Goal: Task Accomplishment & Management: Use online tool/utility

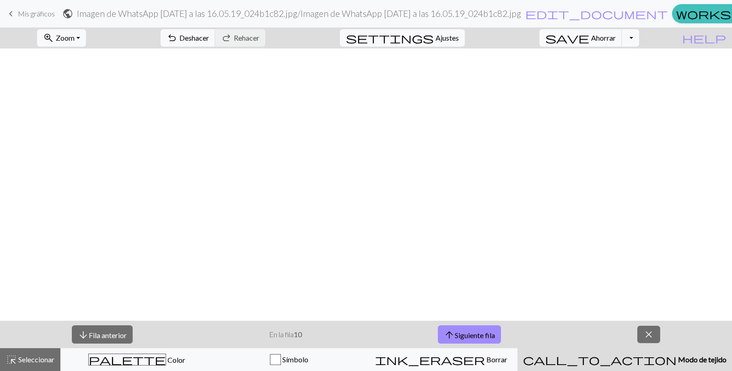
scroll to position [691, 0]
click at [466, 340] on button "arrow_upward Siguiente fila" at bounding box center [469, 335] width 63 height 19
click at [472, 335] on font "Siguiente fila" at bounding box center [475, 335] width 40 height 9
click at [453, 329] on span "arrow_upward" at bounding box center [449, 335] width 11 height 13
click at [495, 336] on font "Siguiente fila" at bounding box center [475, 335] width 40 height 9
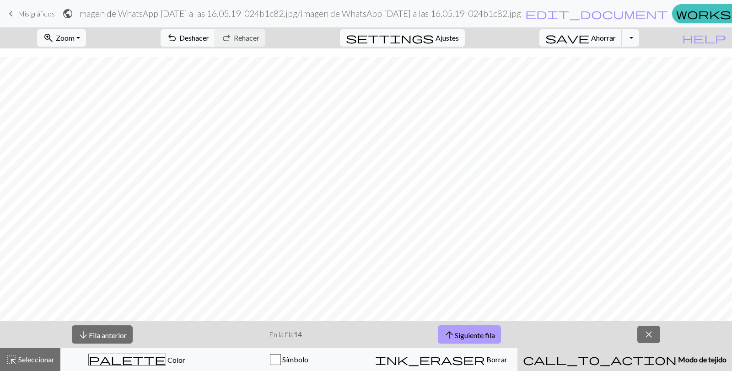
click at [475, 336] on font "Siguiente fila" at bounding box center [475, 335] width 40 height 9
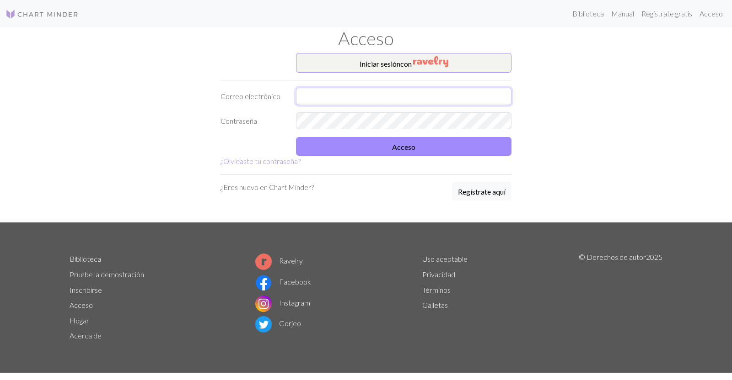
click at [407, 92] on input "text" at bounding box center [403, 96] width 215 height 17
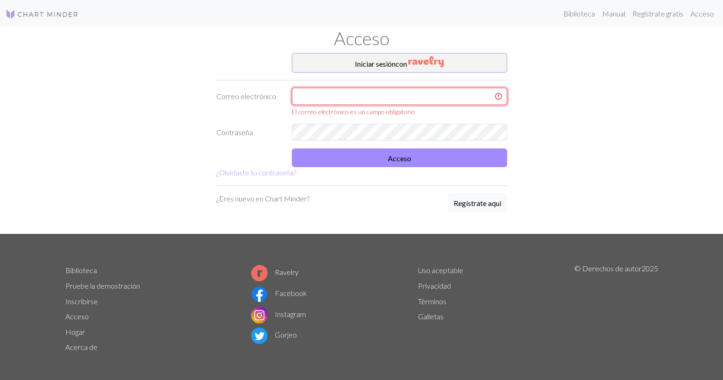
type input "dani.ttr30@gmail.com"
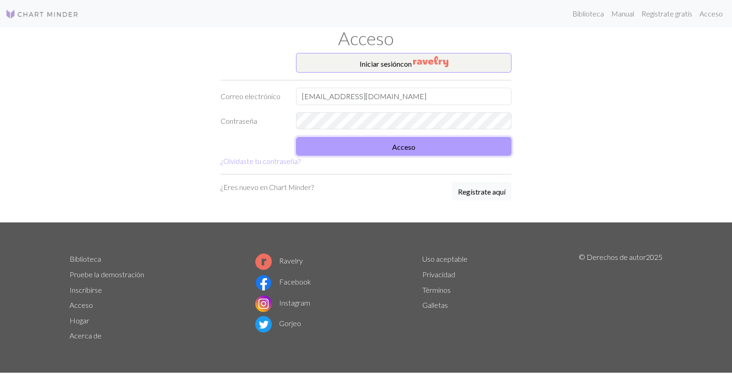
click at [370, 140] on button "Acceso" at bounding box center [403, 146] width 215 height 19
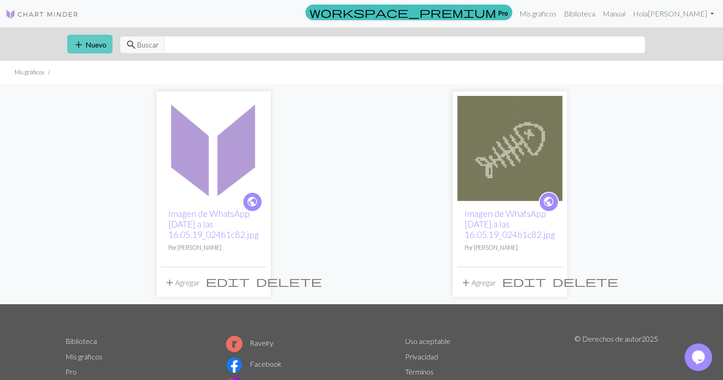
click at [86, 38] on button "add Nuevo" at bounding box center [89, 44] width 45 height 19
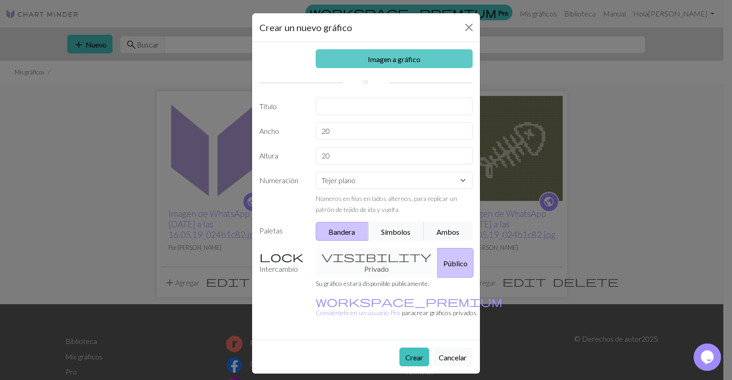
click at [388, 59] on font "Imagen a gráfico" at bounding box center [394, 59] width 53 height 9
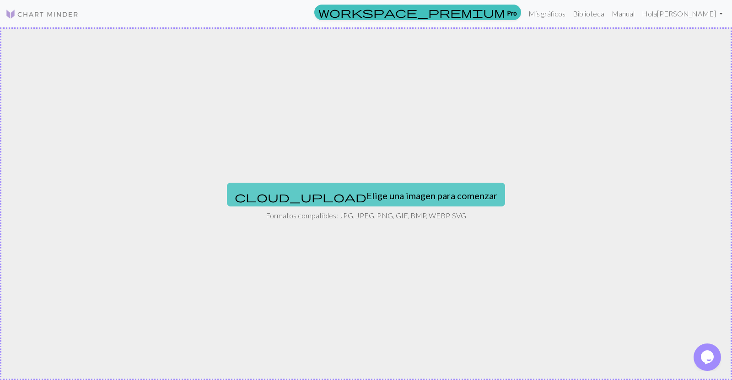
click at [374, 200] on font "Elige una imagen para comenzar" at bounding box center [431, 195] width 131 height 11
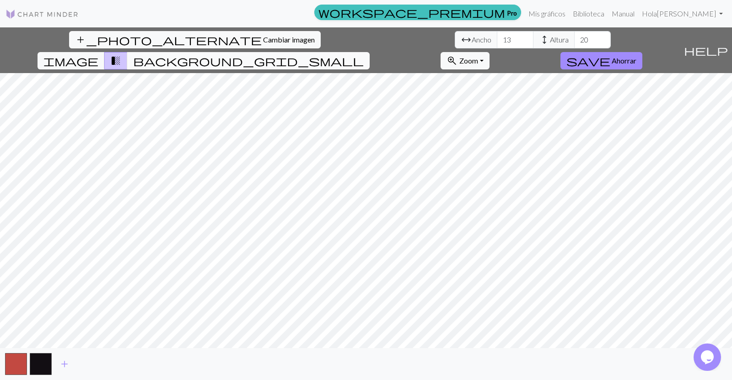
click at [370, 52] on button "background_grid_small" at bounding box center [248, 60] width 242 height 17
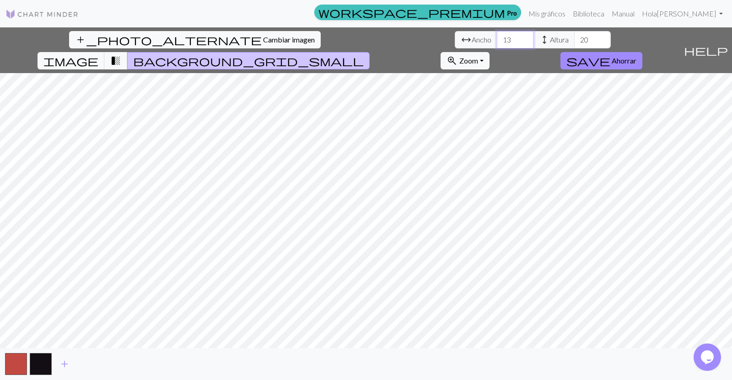
click at [497, 46] on input "13" at bounding box center [515, 39] width 37 height 17
type input "1"
type input "100"
click at [574, 32] on input "20" at bounding box center [592, 39] width 37 height 17
type input "2"
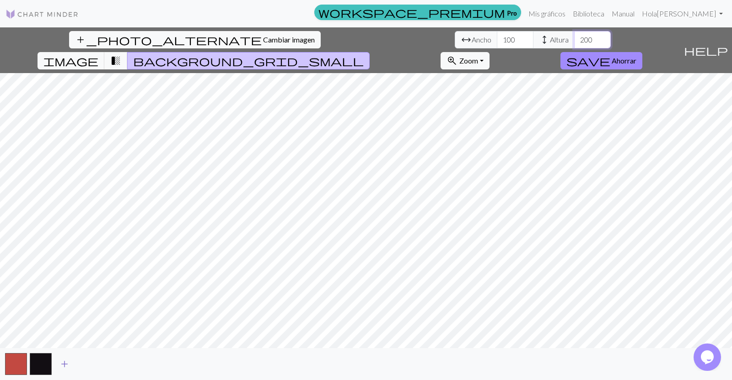
type input "200"
click at [64, 367] on span "add" at bounding box center [64, 364] width 11 height 13
click at [88, 360] on span "add" at bounding box center [89, 364] width 11 height 13
click at [114, 364] on span "add" at bounding box center [113, 364] width 11 height 13
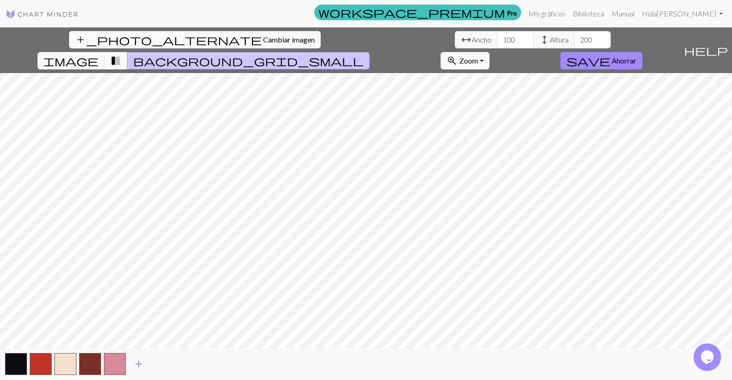
click at [139, 359] on span "add" at bounding box center [138, 364] width 11 height 13
click at [160, 364] on span "add" at bounding box center [163, 364] width 11 height 13
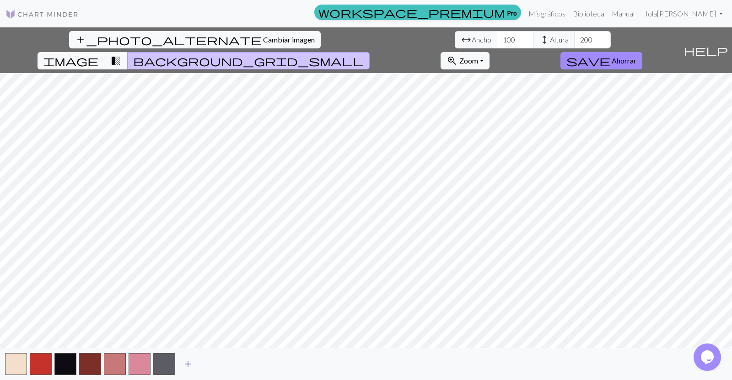
click at [160, 364] on button "button" at bounding box center [164, 364] width 22 height 22
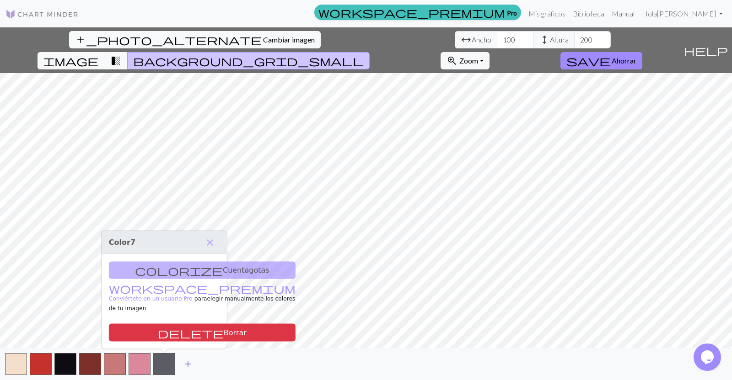
click at [183, 365] on button "add" at bounding box center [188, 364] width 23 height 17
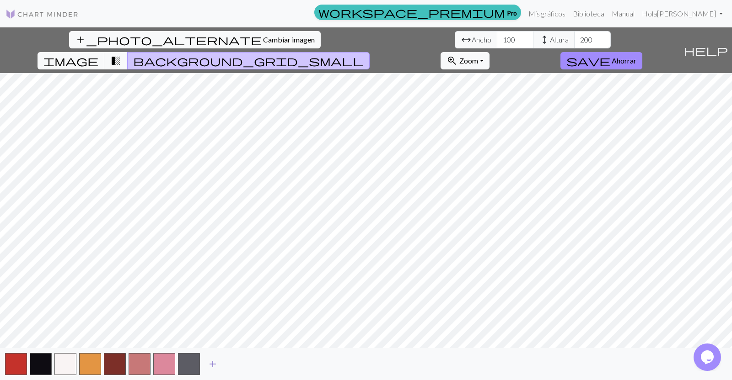
click at [183, 365] on button "button" at bounding box center [189, 364] width 22 height 22
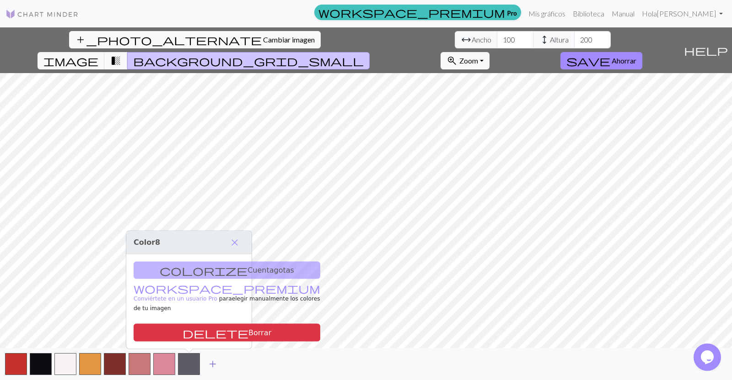
click at [219, 361] on button "add" at bounding box center [212, 364] width 23 height 17
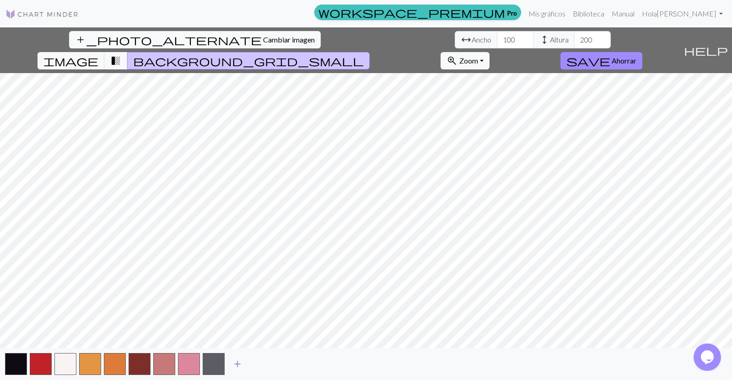
click at [219, 361] on button "button" at bounding box center [214, 364] width 22 height 22
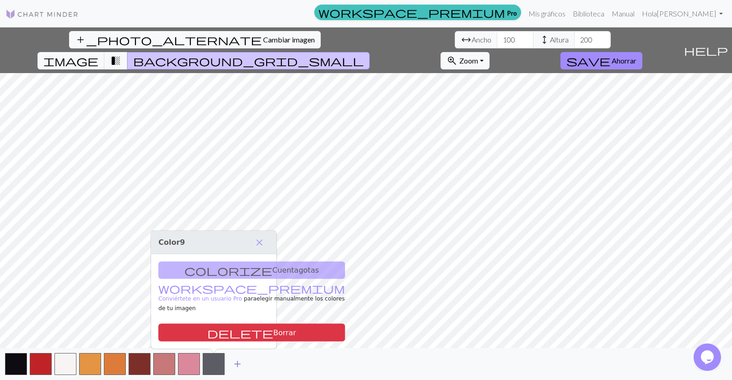
click at [235, 365] on span "add" at bounding box center [237, 364] width 11 height 13
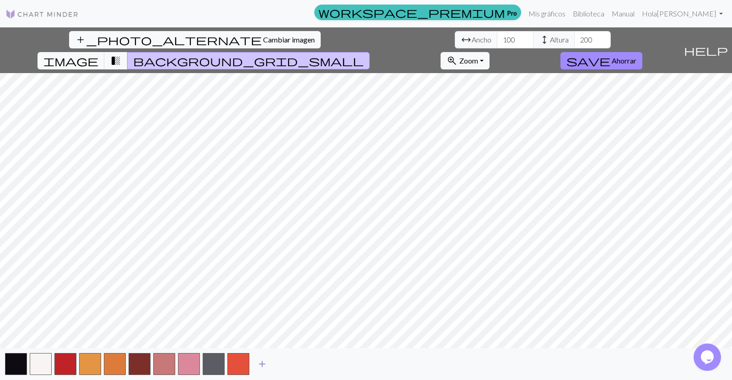
click at [258, 367] on span "add" at bounding box center [262, 364] width 11 height 13
click at [279, 363] on button "add" at bounding box center [286, 364] width 23 height 17
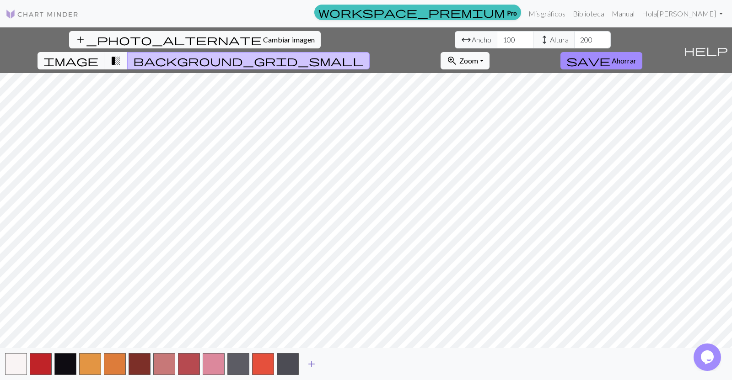
click at [310, 365] on span "add" at bounding box center [311, 364] width 11 height 13
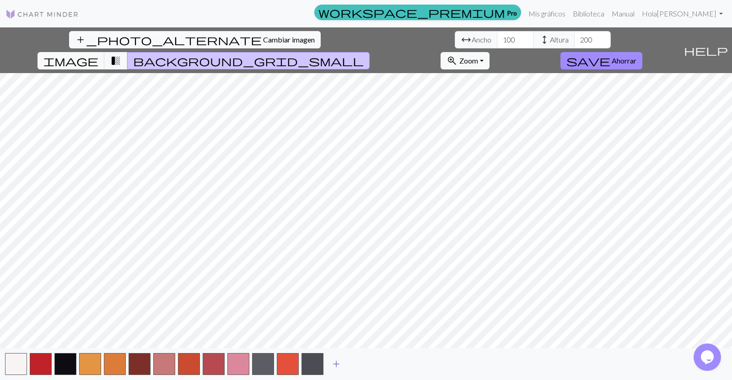
click at [338, 363] on span "add" at bounding box center [336, 364] width 11 height 13
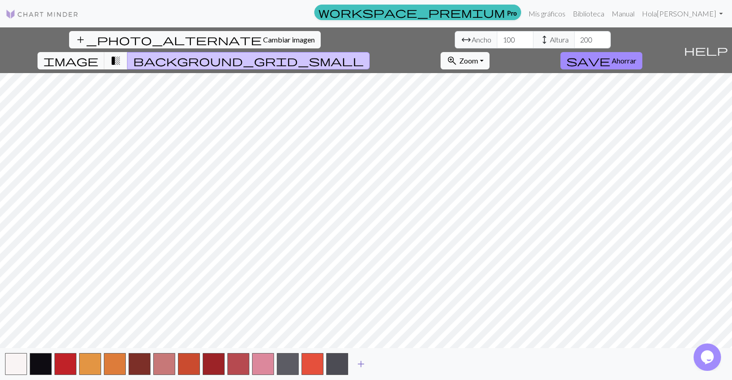
click at [358, 363] on span "add" at bounding box center [360, 364] width 11 height 13
click at [381, 365] on span "add" at bounding box center [385, 364] width 11 height 13
click at [407, 367] on span "add" at bounding box center [410, 364] width 11 height 13
click at [433, 363] on span "add" at bounding box center [434, 364] width 11 height 13
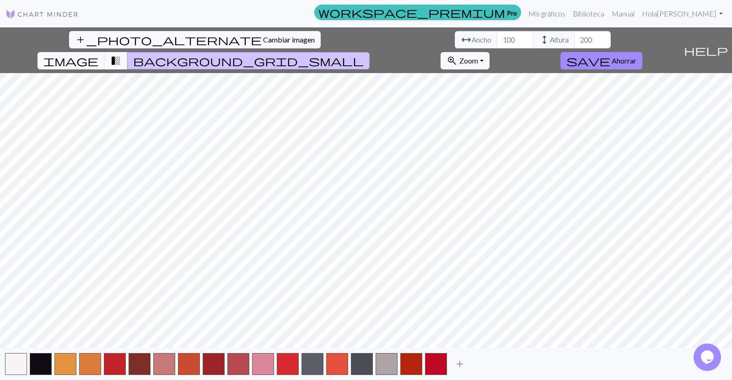
click at [460, 363] on span "add" at bounding box center [459, 364] width 11 height 13
click at [497, 38] on input "100" at bounding box center [515, 39] width 37 height 17
type input "1"
type input "200"
click at [574, 40] on input "200" at bounding box center [592, 39] width 37 height 17
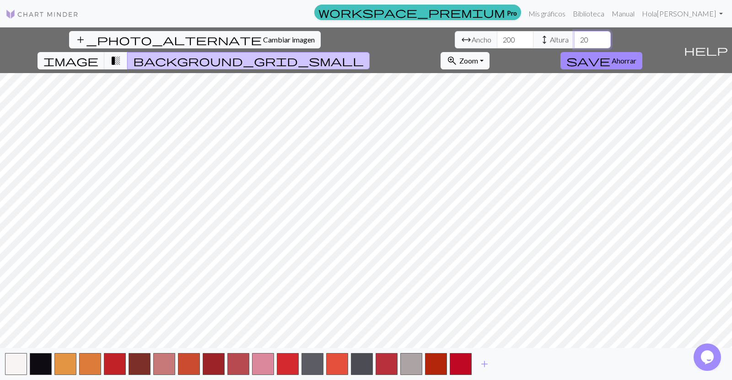
type input "2"
type input "3"
click at [574, 36] on input "number" at bounding box center [592, 39] width 37 height 17
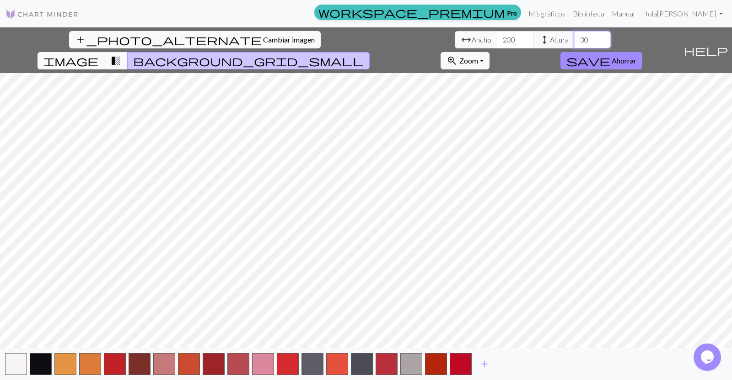
type input "3"
type input "1"
click at [574, 37] on input "1" at bounding box center [592, 39] width 37 height 17
click at [497, 38] on input "200" at bounding box center [515, 39] width 37 height 17
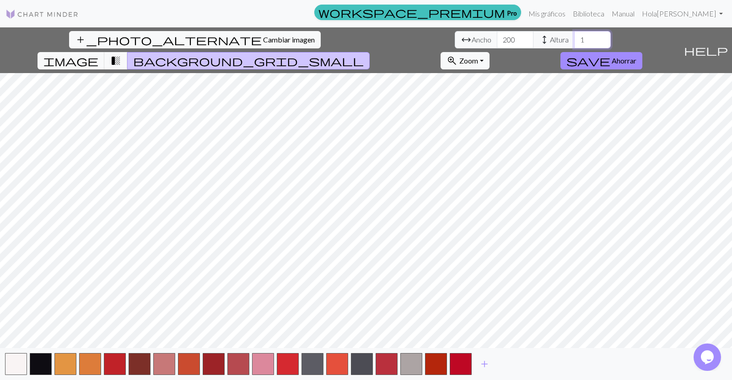
click at [574, 42] on input "1" at bounding box center [592, 39] width 37 height 17
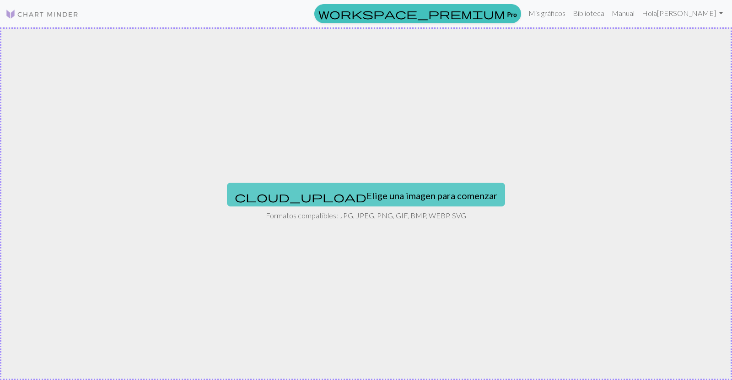
click at [372, 191] on font "Elige una imagen para comenzar" at bounding box center [431, 195] width 131 height 11
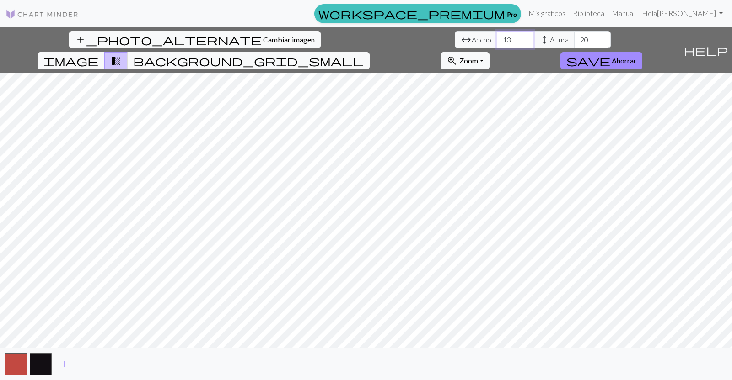
click at [497, 41] on input "13" at bounding box center [515, 39] width 37 height 17
type input "1"
type input "200"
click at [574, 40] on input "20" at bounding box center [592, 39] width 37 height 17
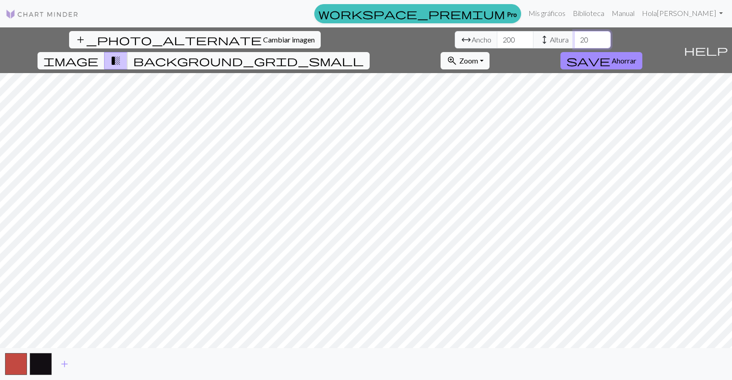
type input "2"
type input "300"
click at [364, 54] on span "background_grid_small" at bounding box center [248, 60] width 230 height 13
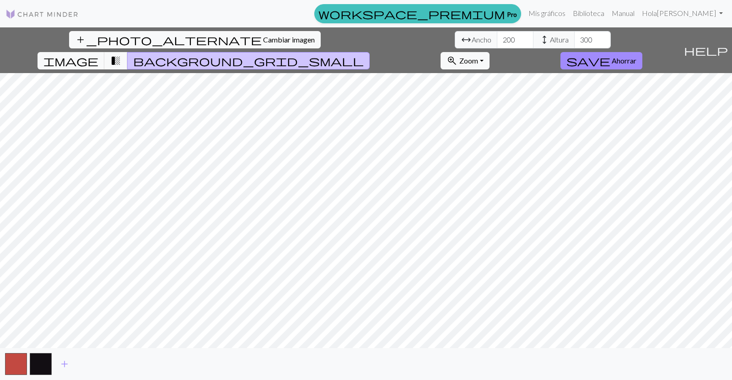
click at [364, 54] on span "background_grid_small" at bounding box center [248, 60] width 230 height 13
click at [57, 361] on button "add" at bounding box center [64, 364] width 23 height 17
click at [87, 369] on span "add" at bounding box center [89, 364] width 11 height 13
click at [118, 368] on span "add" at bounding box center [113, 364] width 11 height 13
click at [140, 362] on span "add" at bounding box center [138, 364] width 11 height 13
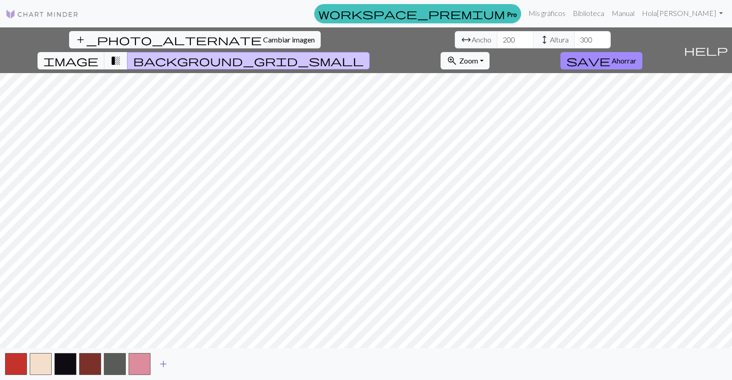
click at [165, 366] on span "add" at bounding box center [163, 364] width 11 height 13
click at [190, 365] on span "add" at bounding box center [187, 364] width 11 height 13
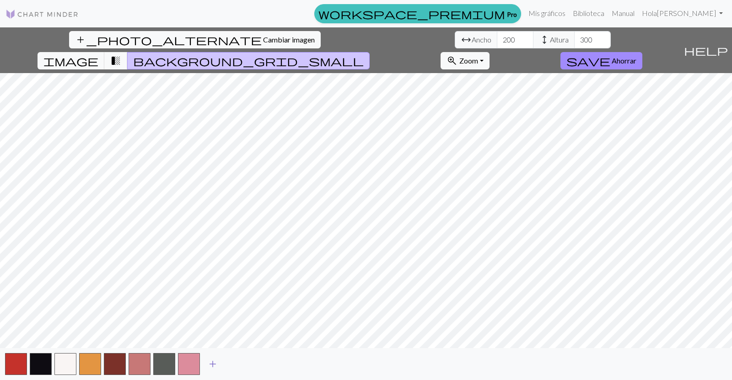
click at [213, 366] on span "add" at bounding box center [212, 364] width 11 height 13
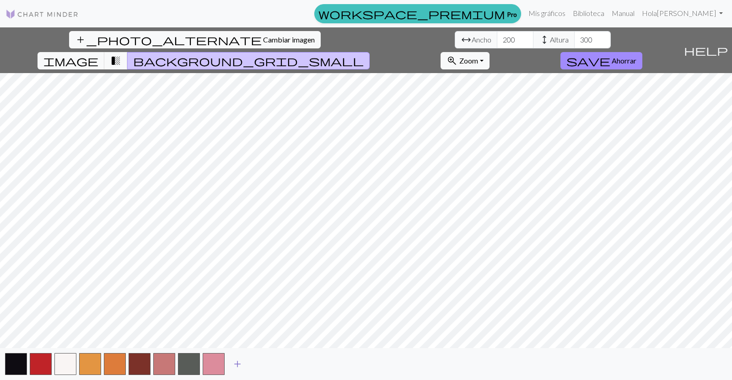
click at [235, 365] on span "add" at bounding box center [237, 364] width 11 height 13
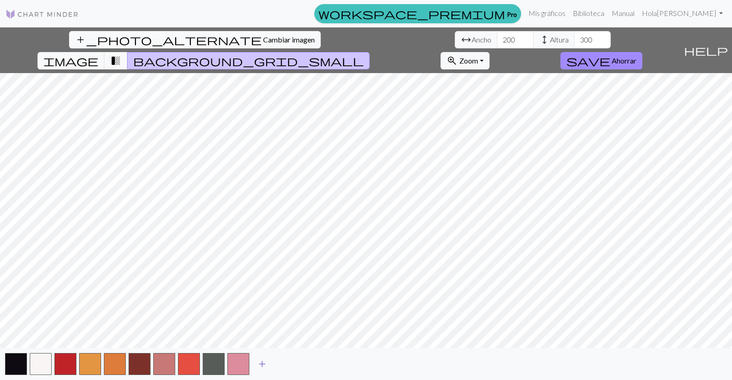
click at [263, 363] on span "add" at bounding box center [262, 364] width 11 height 13
click at [288, 363] on span "add" at bounding box center [286, 364] width 11 height 13
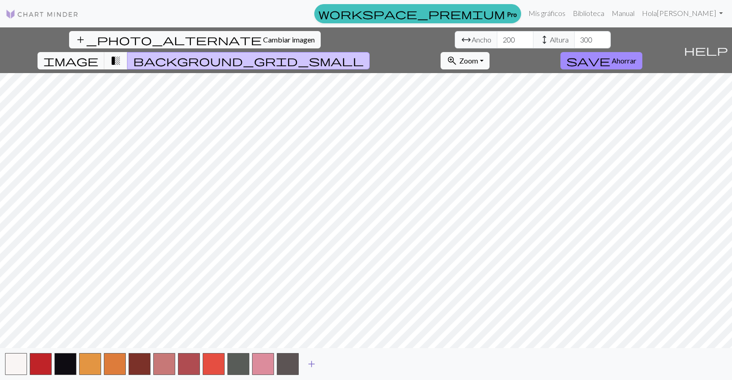
click at [311, 362] on span "add" at bounding box center [311, 364] width 11 height 13
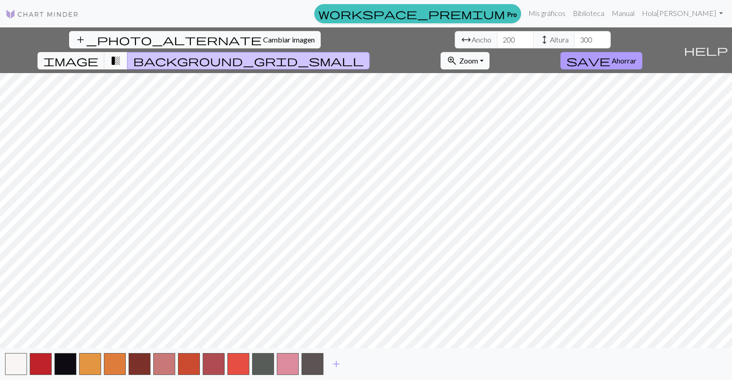
click at [642, 52] on button "save Ahorrar" at bounding box center [601, 60] width 82 height 17
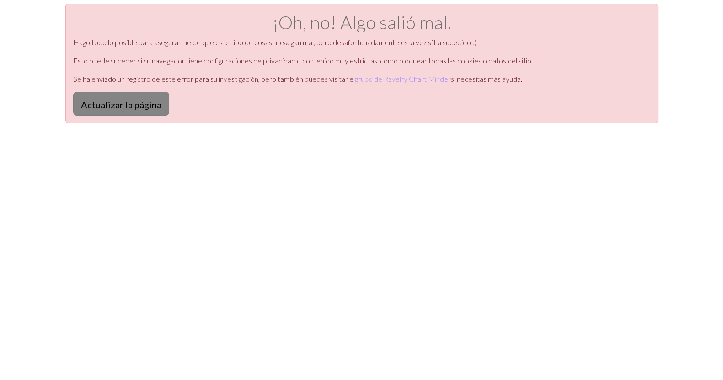
click at [132, 105] on font "Actualizar la página" at bounding box center [121, 104] width 80 height 11
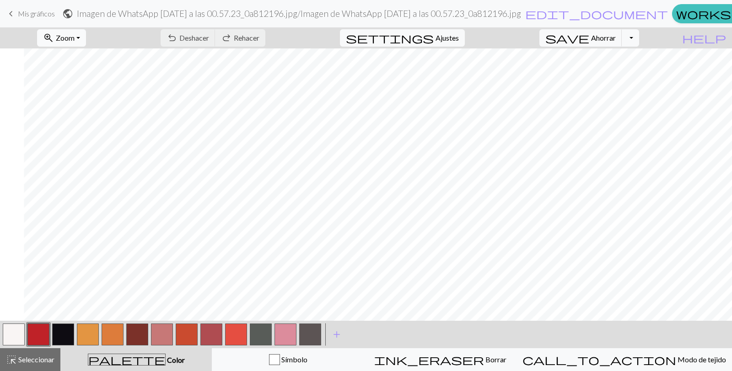
scroll to position [0, 24]
click at [78, 44] on button "zoom_in Zoom Zoom" at bounding box center [61, 37] width 49 height 17
click at [84, 103] on button "50%" at bounding box center [73, 109] width 72 height 15
click at [75, 35] on font "Zoom" at bounding box center [65, 37] width 19 height 9
click at [86, 32] on button "zoom_in Zoom Zoom" at bounding box center [61, 37] width 49 height 17
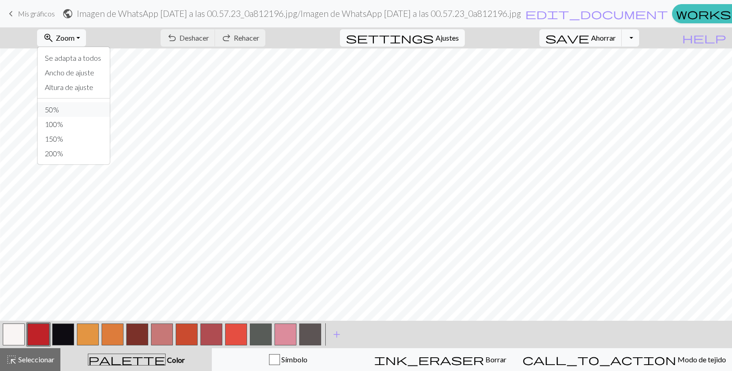
click at [59, 109] on font "50%" at bounding box center [52, 109] width 14 height 9
click at [54, 39] on span "zoom_in" at bounding box center [48, 38] width 11 height 13
click at [93, 88] on font "Altura de ajuste" at bounding box center [69, 87] width 48 height 9
click at [75, 37] on font "Zoom" at bounding box center [65, 37] width 19 height 9
click at [94, 71] on font "Ancho de ajuste" at bounding box center [69, 72] width 49 height 9
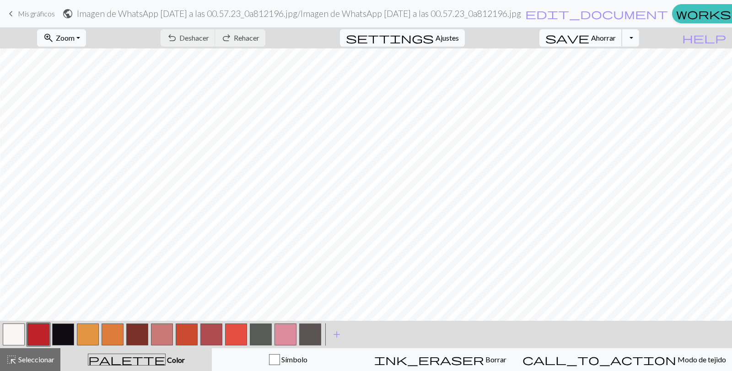
click at [604, 35] on button "save Ahorrar Ahorrar" at bounding box center [580, 37] width 83 height 17
click at [11, 12] on span "keyboard_arrow_left" at bounding box center [10, 13] width 11 height 13
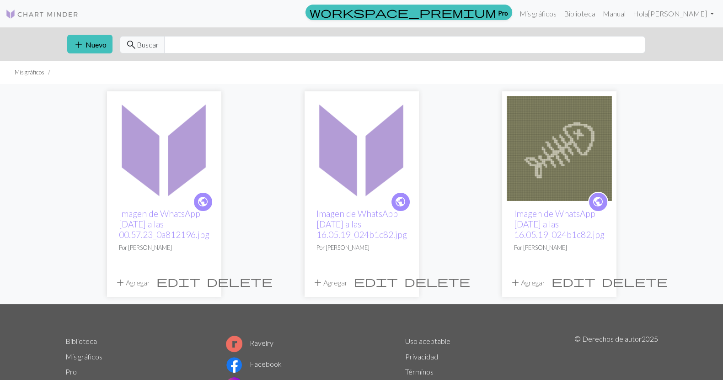
click at [183, 179] on img at bounding box center [164, 148] width 105 height 105
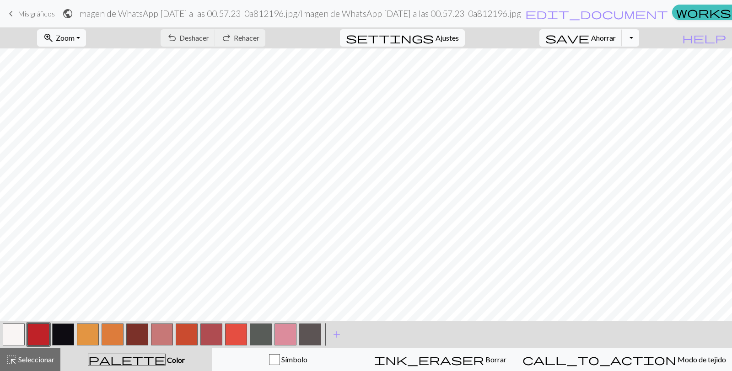
click at [639, 33] on button "Alternar menú desplegable" at bounding box center [629, 37] width 17 height 17
click at [639, 37] on button "Alternar menú desplegable" at bounding box center [629, 37] width 17 height 17
click at [434, 39] on span "settings" at bounding box center [390, 38] width 88 height 13
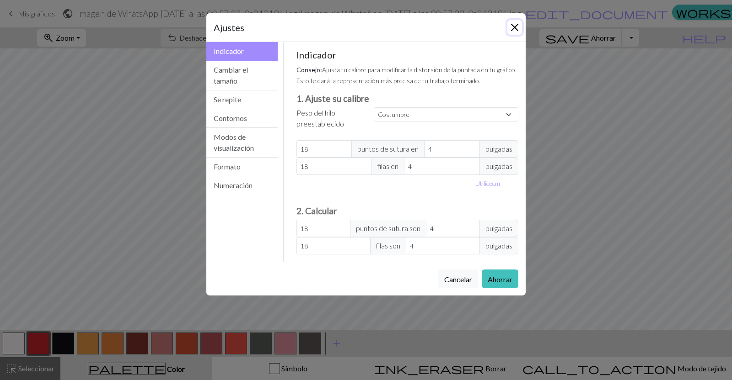
click at [518, 25] on button "Cerca" at bounding box center [514, 27] width 15 height 15
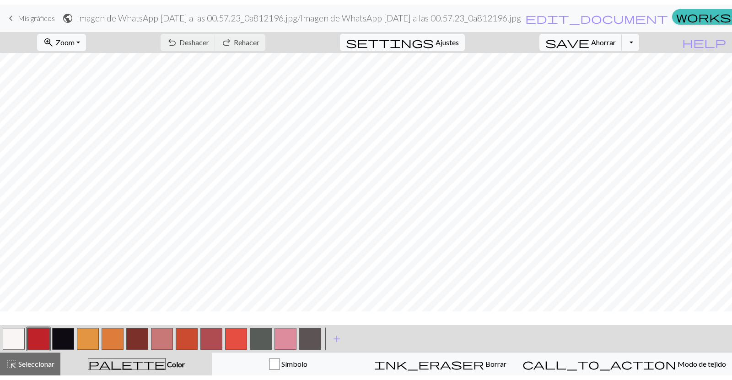
scroll to position [853, 0]
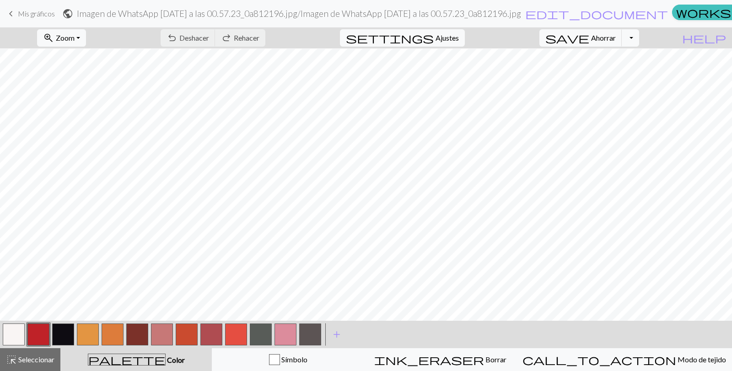
click at [42, 334] on button "button" at bounding box center [38, 335] width 22 height 22
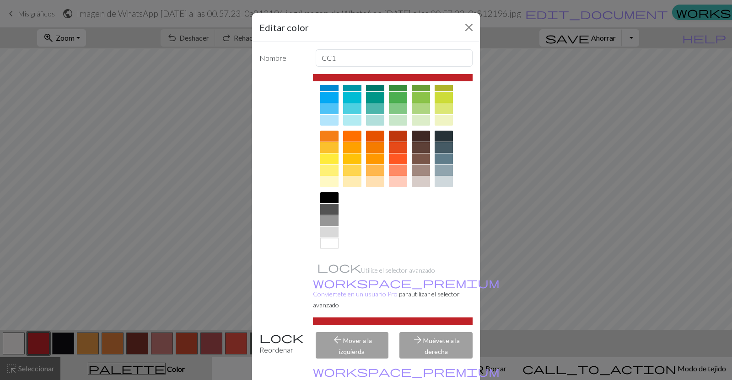
scroll to position [46, 0]
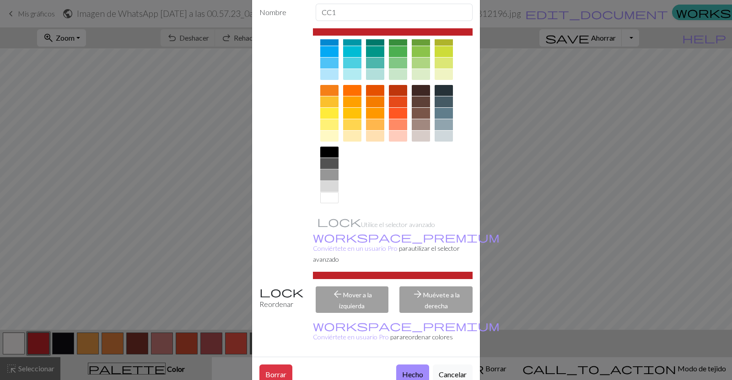
click at [325, 179] on div at bounding box center [329, 175] width 18 height 11
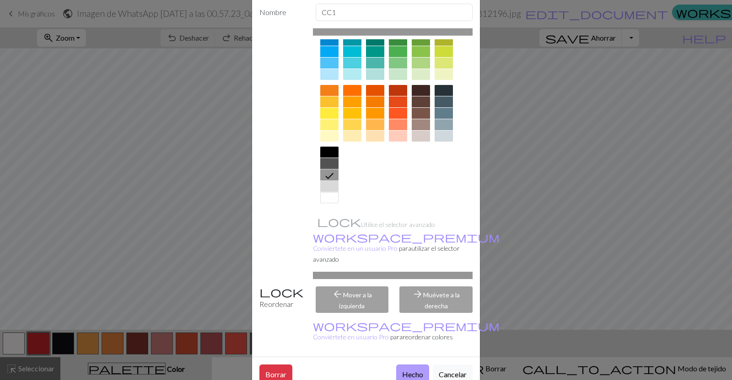
click at [401, 365] on button "Hecho" at bounding box center [412, 374] width 33 height 19
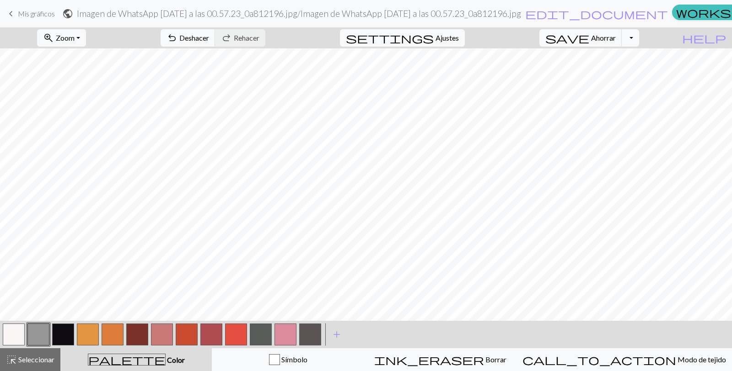
click at [33, 338] on button "button" at bounding box center [38, 335] width 22 height 22
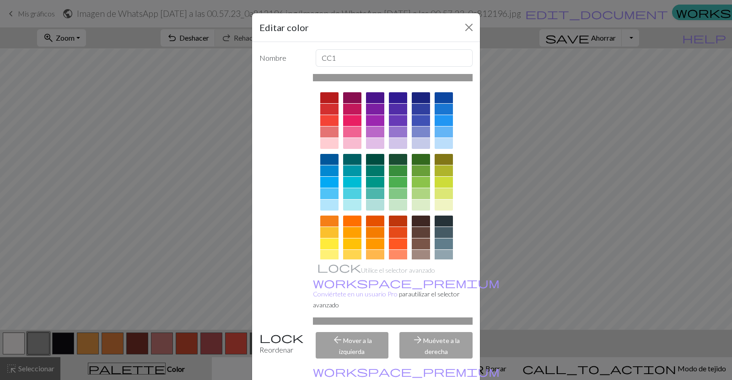
scroll to position [85, 0]
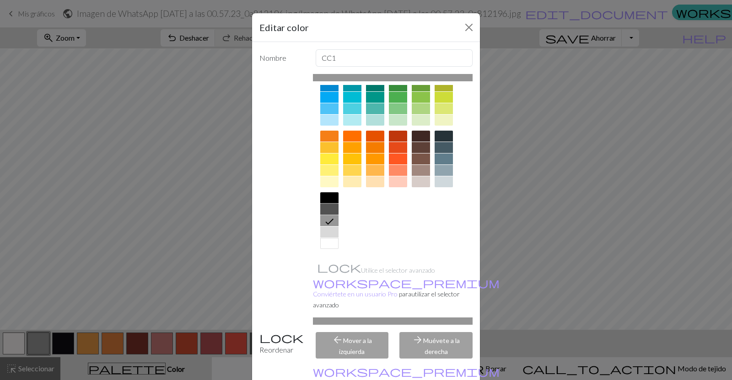
click at [320, 204] on div at bounding box center [329, 209] width 18 height 11
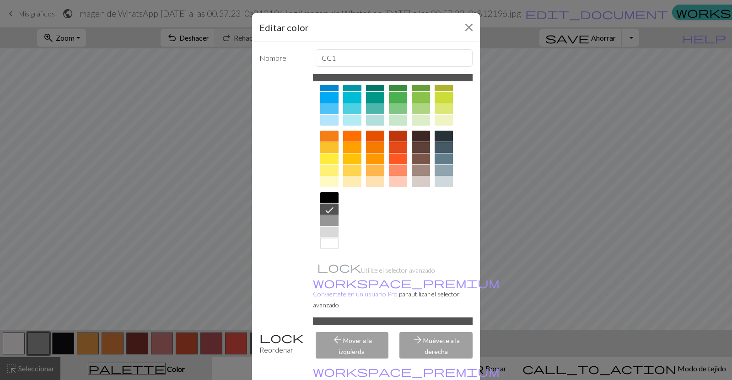
scroll to position [46, 0]
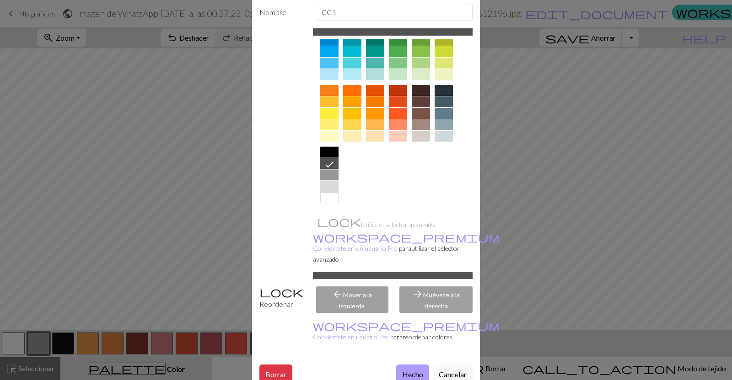
click at [406, 370] on font "Hecho" at bounding box center [412, 374] width 21 height 9
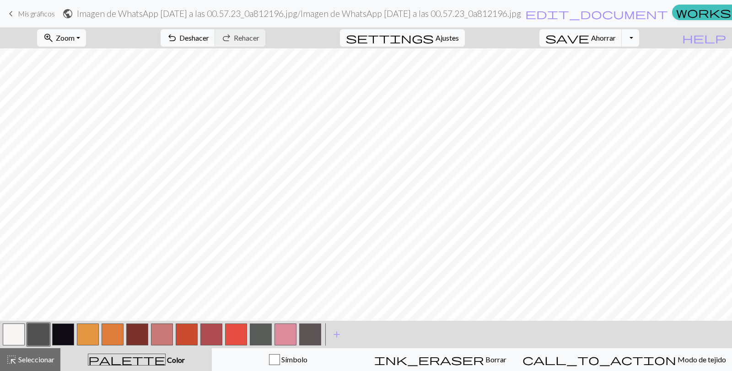
click at [54, 337] on button "button" at bounding box center [63, 335] width 22 height 22
click at [59, 337] on button "button" at bounding box center [63, 335] width 22 height 22
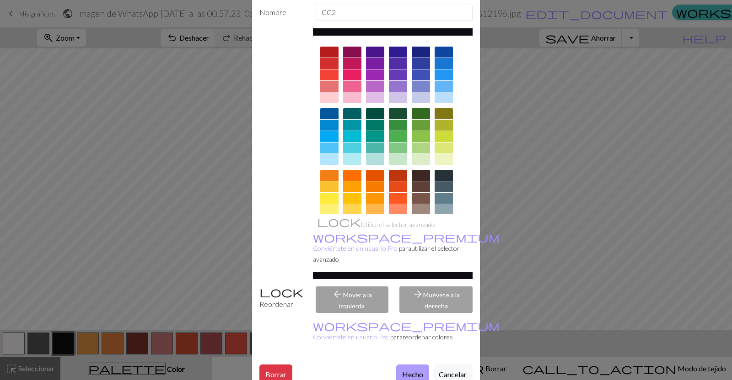
click at [409, 370] on font "Hecho" at bounding box center [412, 374] width 21 height 9
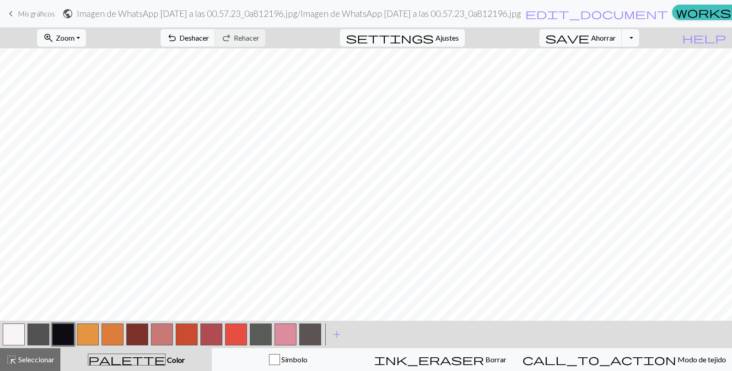
click at [82, 338] on button "button" at bounding box center [88, 335] width 22 height 22
click at [80, 341] on button "button" at bounding box center [88, 335] width 22 height 22
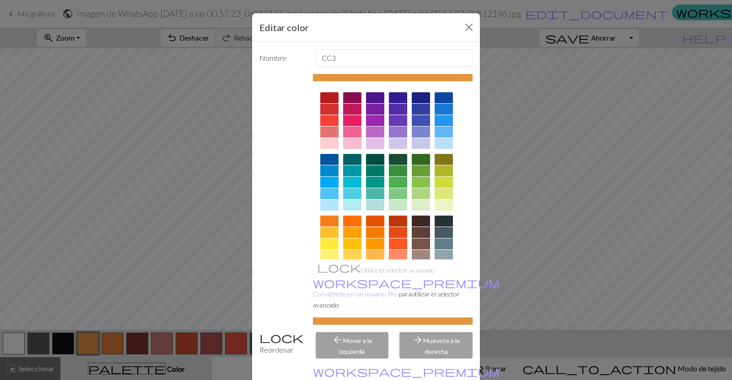
scroll to position [85, 0]
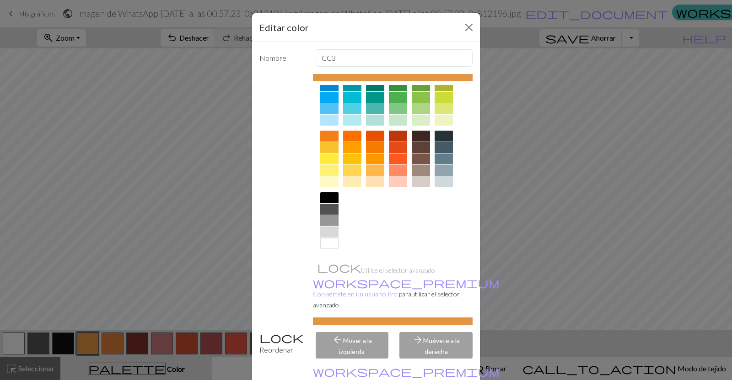
click at [324, 231] on div at bounding box center [329, 232] width 18 height 11
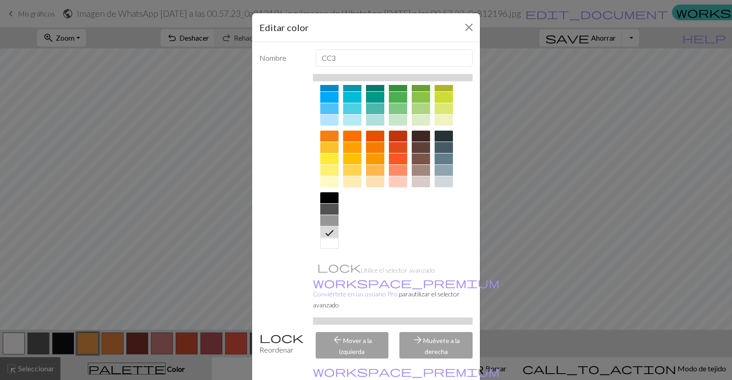
scroll to position [46, 0]
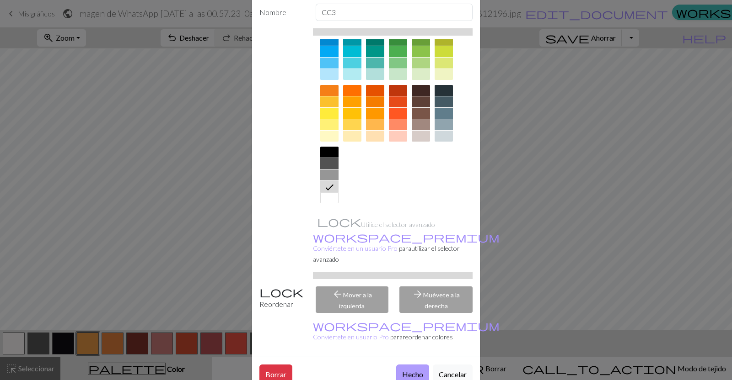
click at [402, 370] on font "Hecho" at bounding box center [412, 374] width 21 height 9
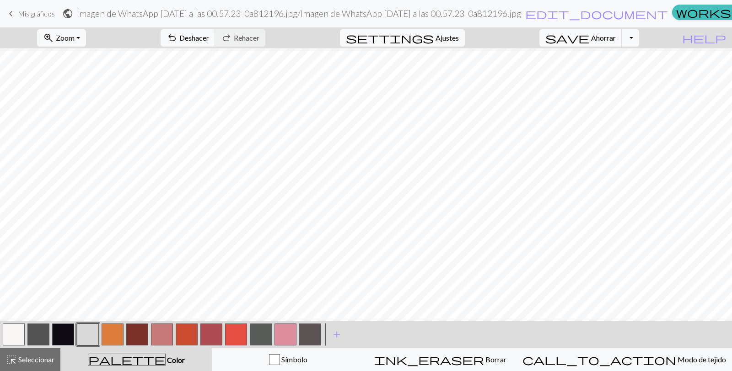
click at [86, 330] on button "button" at bounding box center [88, 335] width 22 height 22
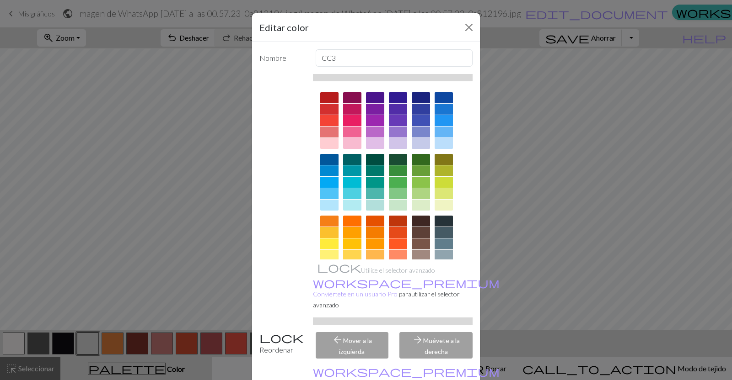
scroll to position [85, 0]
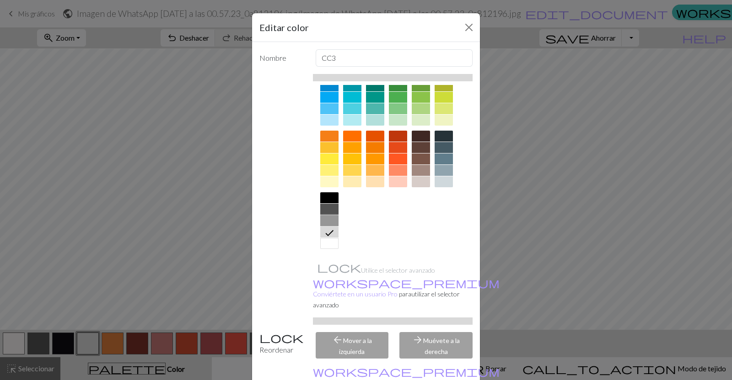
click at [323, 216] on div at bounding box center [329, 220] width 18 height 11
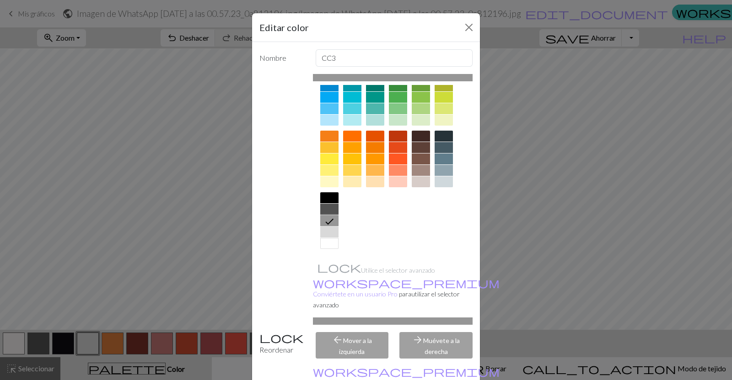
scroll to position [46, 0]
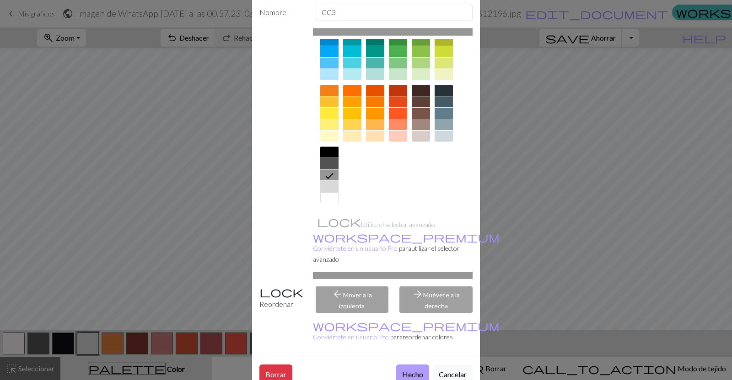
click at [406, 360] on div "Borrar Hecho Cancelar" at bounding box center [366, 374] width 228 height 34
click at [402, 370] on font "Hecho" at bounding box center [412, 374] width 21 height 9
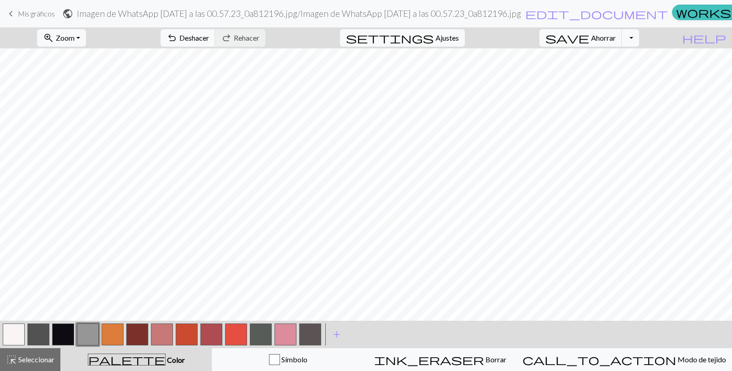
click at [104, 341] on button "button" at bounding box center [113, 335] width 22 height 22
click at [122, 342] on button "button" at bounding box center [113, 335] width 22 height 22
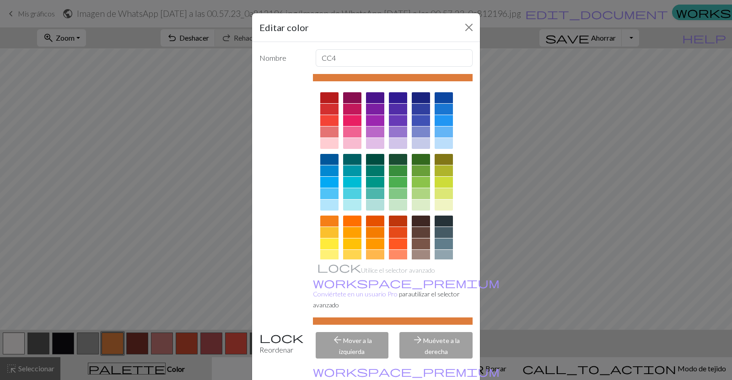
scroll to position [85, 0]
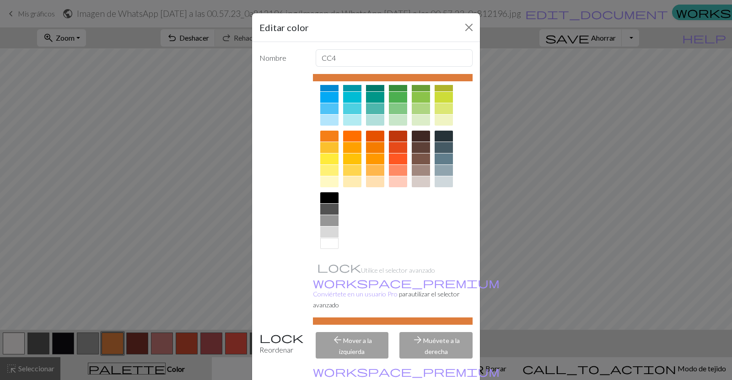
drag, startPoint x: 314, startPoint y: 231, endPoint x: 325, endPoint y: 220, distance: 16.2
click at [325, 220] on div at bounding box center [393, 128] width 160 height 257
click at [325, 220] on div at bounding box center [329, 220] width 18 height 11
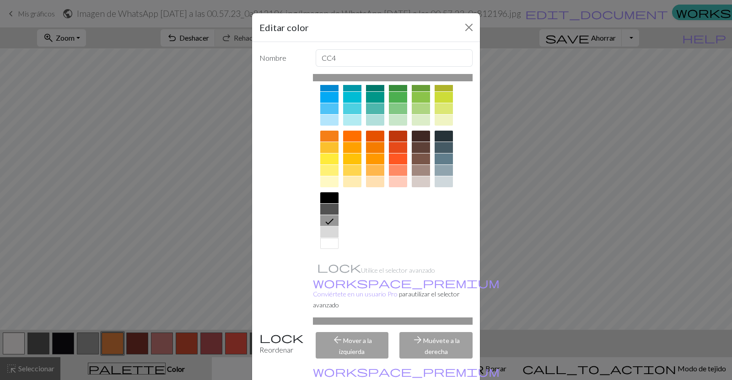
click at [322, 228] on div at bounding box center [329, 232] width 18 height 11
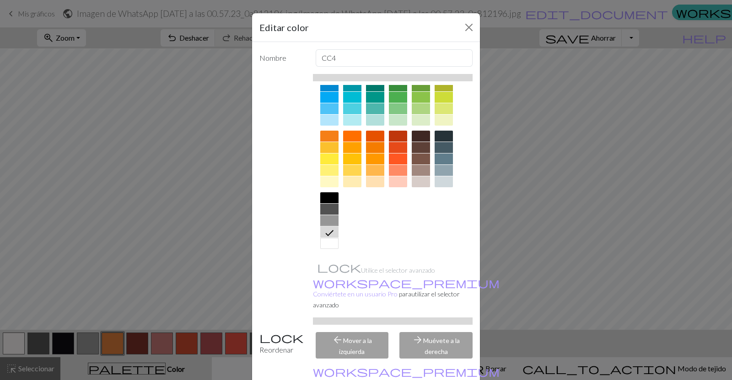
scroll to position [46, 0]
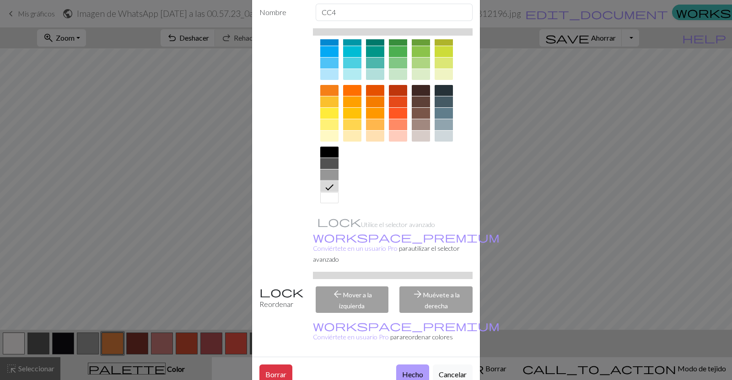
click at [412, 365] on button "Hecho" at bounding box center [412, 374] width 33 height 19
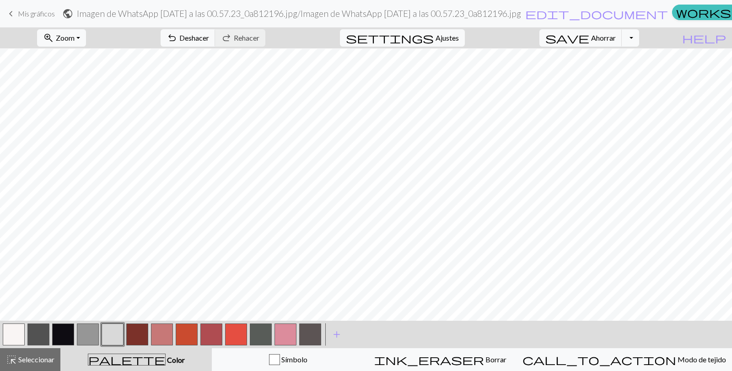
click at [136, 334] on button "button" at bounding box center [137, 335] width 22 height 22
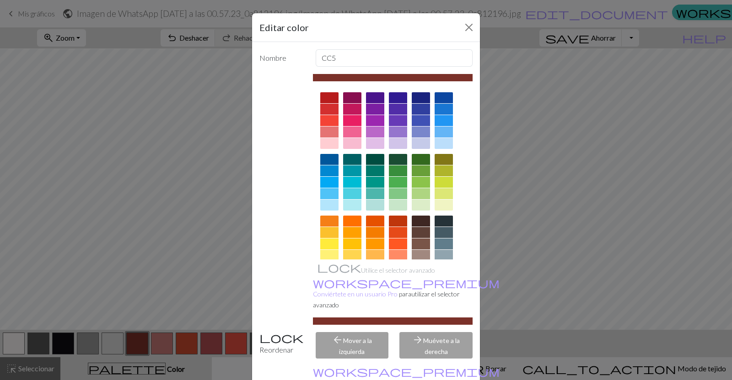
scroll to position [85, 0]
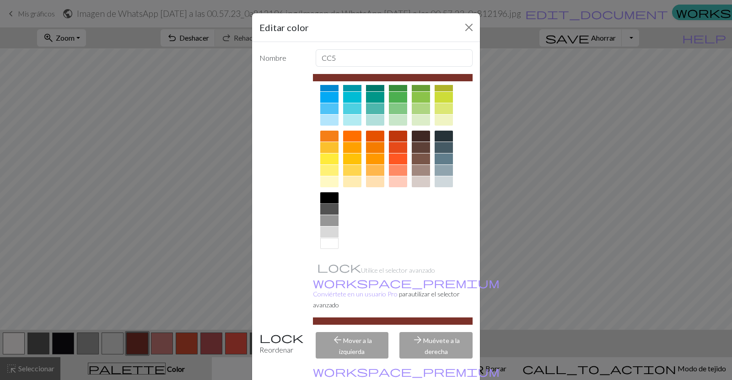
click at [326, 195] on div at bounding box center [329, 198] width 18 height 11
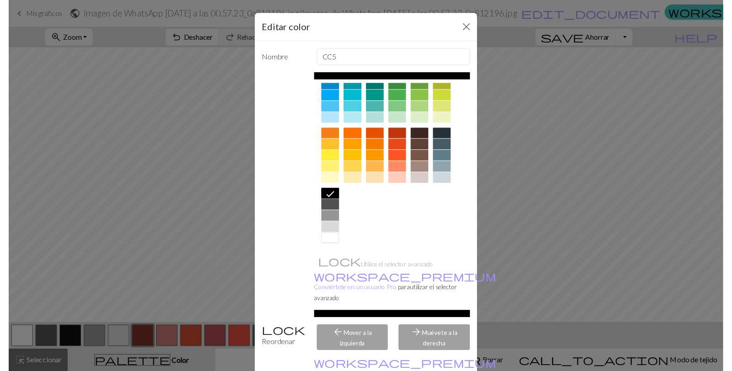
scroll to position [46, 0]
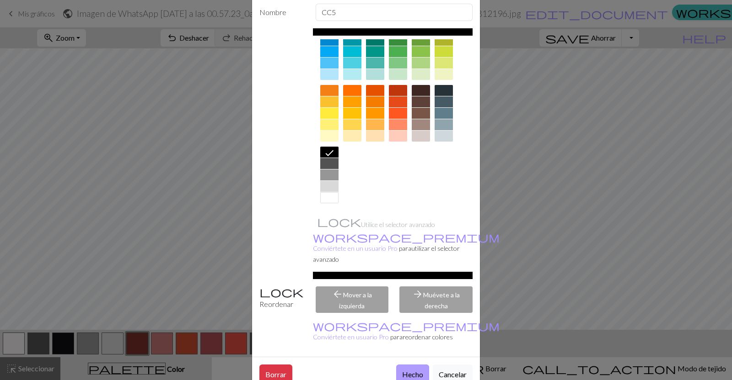
click at [405, 370] on font "Hecho" at bounding box center [412, 374] width 21 height 9
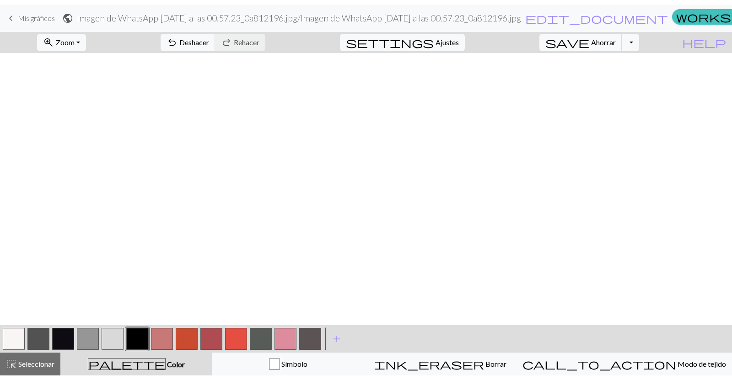
scroll to position [1278, 0]
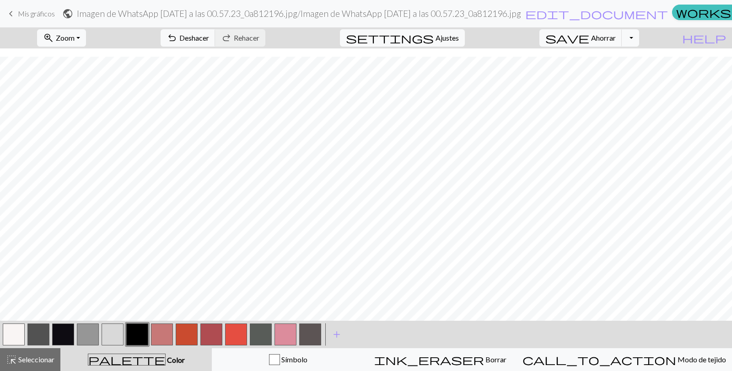
click at [161, 338] on button "button" at bounding box center [162, 335] width 22 height 22
click at [158, 325] on button "button" at bounding box center [162, 335] width 22 height 22
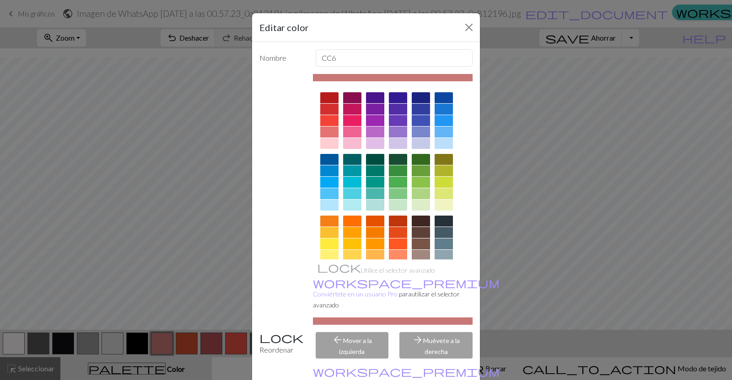
scroll to position [85, 0]
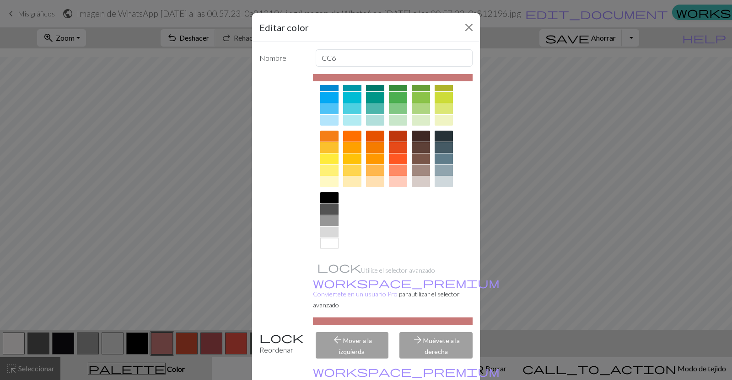
click at [323, 198] on div at bounding box center [329, 198] width 18 height 11
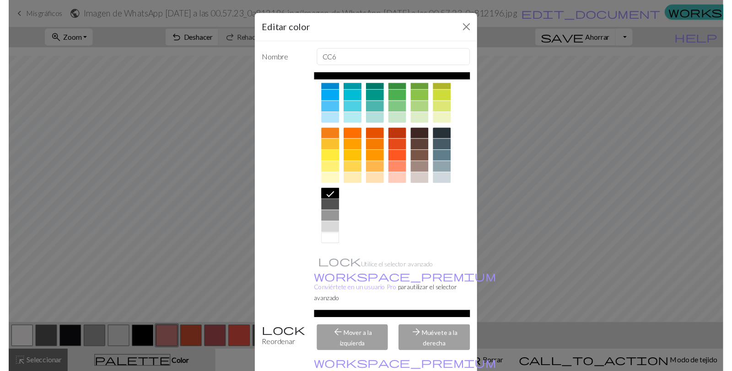
scroll to position [46, 0]
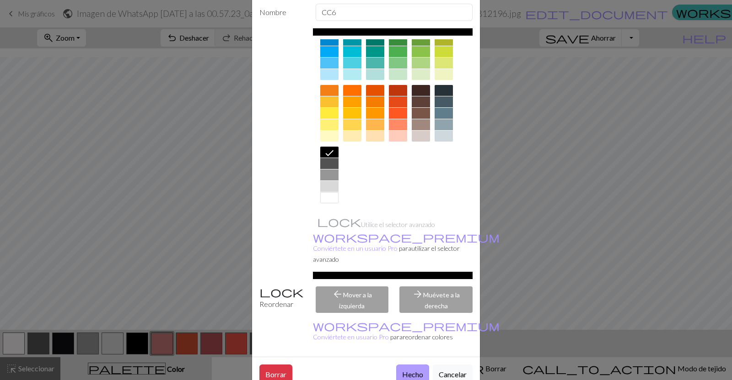
click at [402, 370] on font "Hecho" at bounding box center [412, 374] width 21 height 9
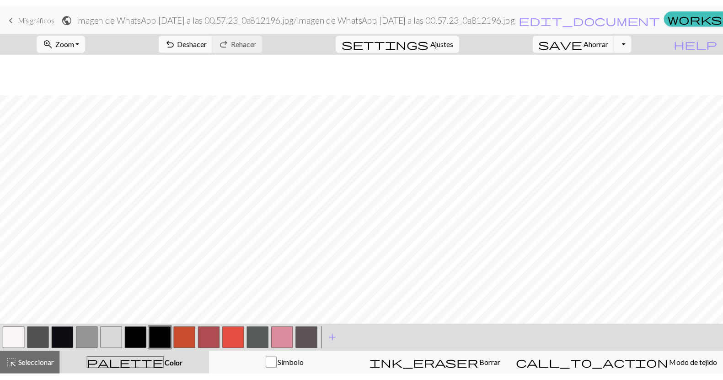
scroll to position [953, 0]
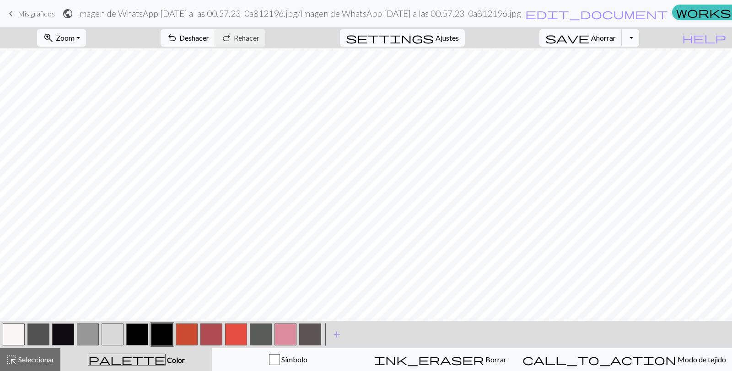
click at [20, 12] on font "Mis gráficos" at bounding box center [36, 13] width 37 height 9
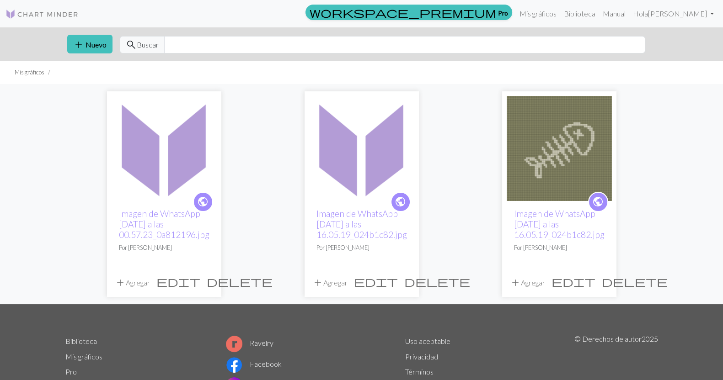
click at [207, 280] on span "delete" at bounding box center [240, 281] width 66 height 13
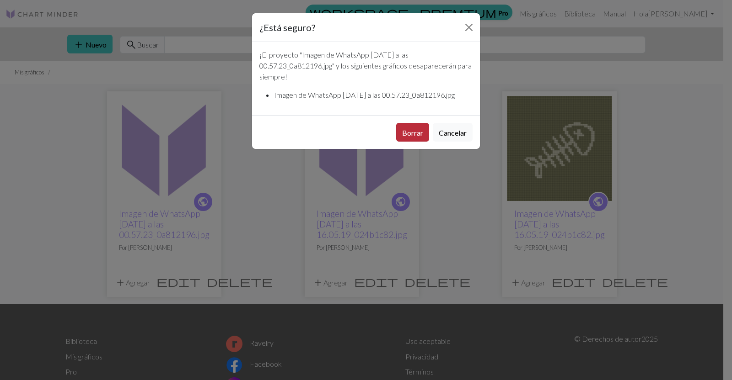
click at [403, 137] on button "Borrar" at bounding box center [412, 132] width 33 height 19
